Goal: Use online tool/utility: Utilize a website feature to perform a specific function

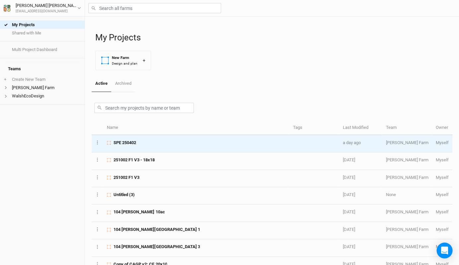
click at [149, 142] on div "SPE 250402" at bounding box center [196, 143] width 178 height 6
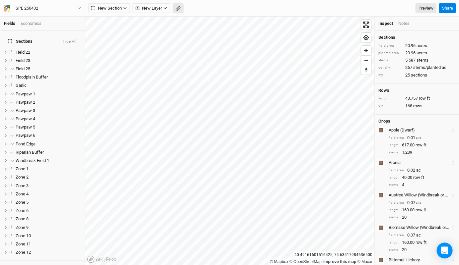
click at [177, 9] on icon "button" at bounding box center [177, 8] width 5 height 5
click at [121, 12] on button "Done" at bounding box center [118, 8] width 16 height 10
click at [178, 12] on button "button" at bounding box center [177, 8] width 11 height 10
click at [119, 9] on button "Done" at bounding box center [118, 8] width 16 height 10
click at [176, 9] on icon "button" at bounding box center [177, 8] width 3 height 3
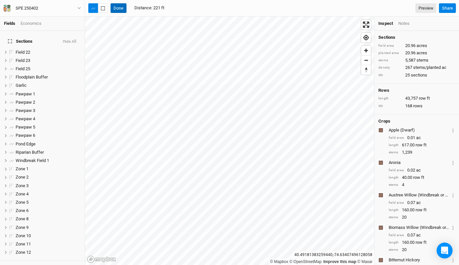
click at [118, 8] on button "Done" at bounding box center [118, 8] width 16 height 10
click at [180, 6] on button "button" at bounding box center [177, 8] width 11 height 10
click at [122, 7] on button "Done" at bounding box center [118, 8] width 16 height 10
click at [181, 12] on button "button" at bounding box center [177, 8] width 11 height 10
click at [119, 8] on button "Done" at bounding box center [118, 8] width 16 height 10
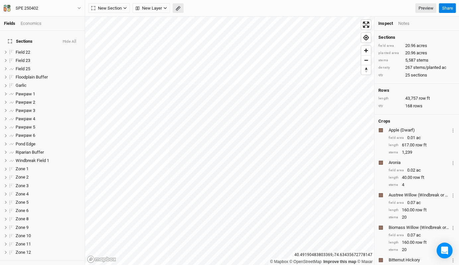
click at [177, 11] on button "button" at bounding box center [177, 8] width 11 height 10
